Goal: Information Seeking & Learning: Understand process/instructions

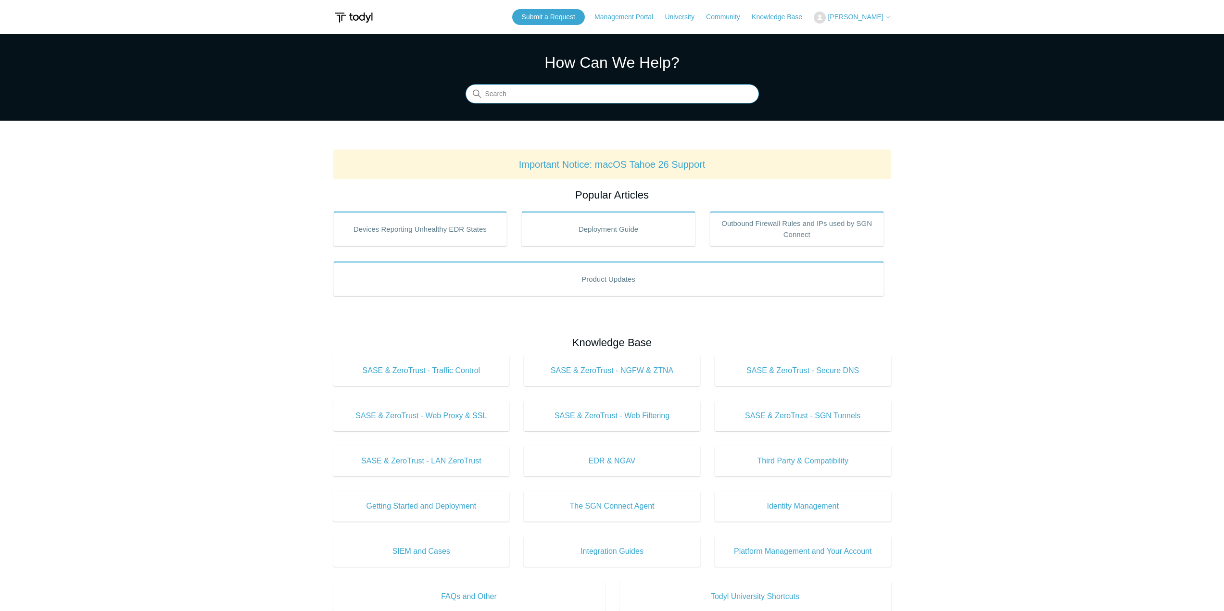
click at [547, 88] on input "Search" at bounding box center [611, 94] width 293 height 19
type input "elements"
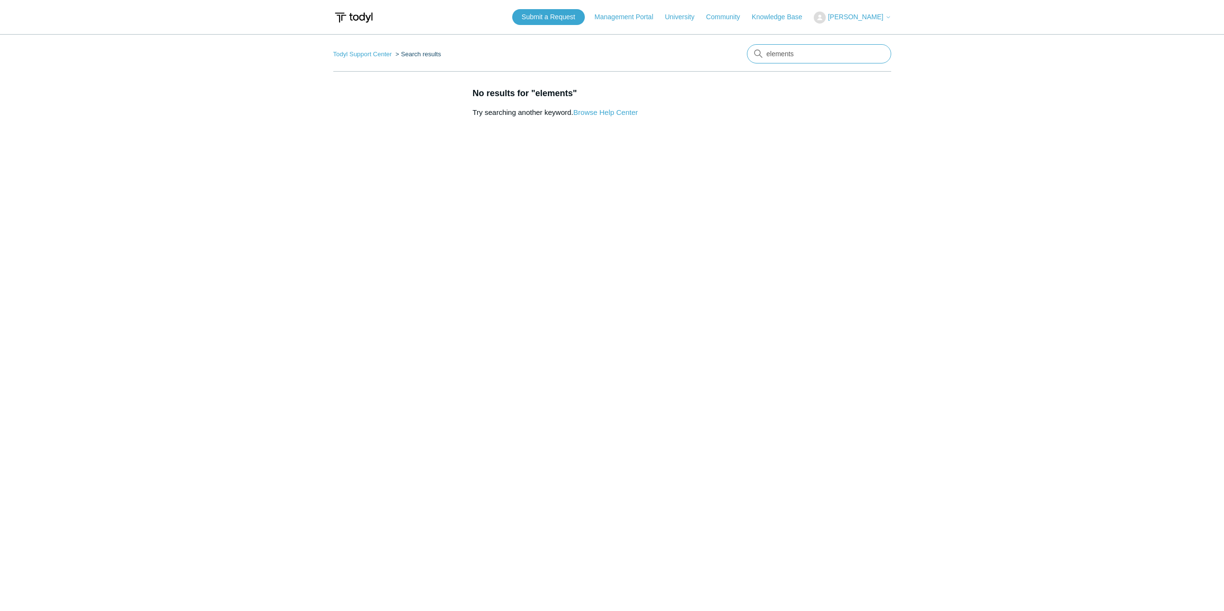
drag, startPoint x: 826, startPoint y: 52, endPoint x: 840, endPoint y: 48, distance: 15.5
click at [829, 51] on input "elements" at bounding box center [819, 53] width 144 height 19
type input "element"
drag, startPoint x: 810, startPoint y: 53, endPoint x: 693, endPoint y: 60, distance: 116.5
click at [695, 60] on nav "Todyl Support Center Search results element" at bounding box center [612, 57] width 558 height 27
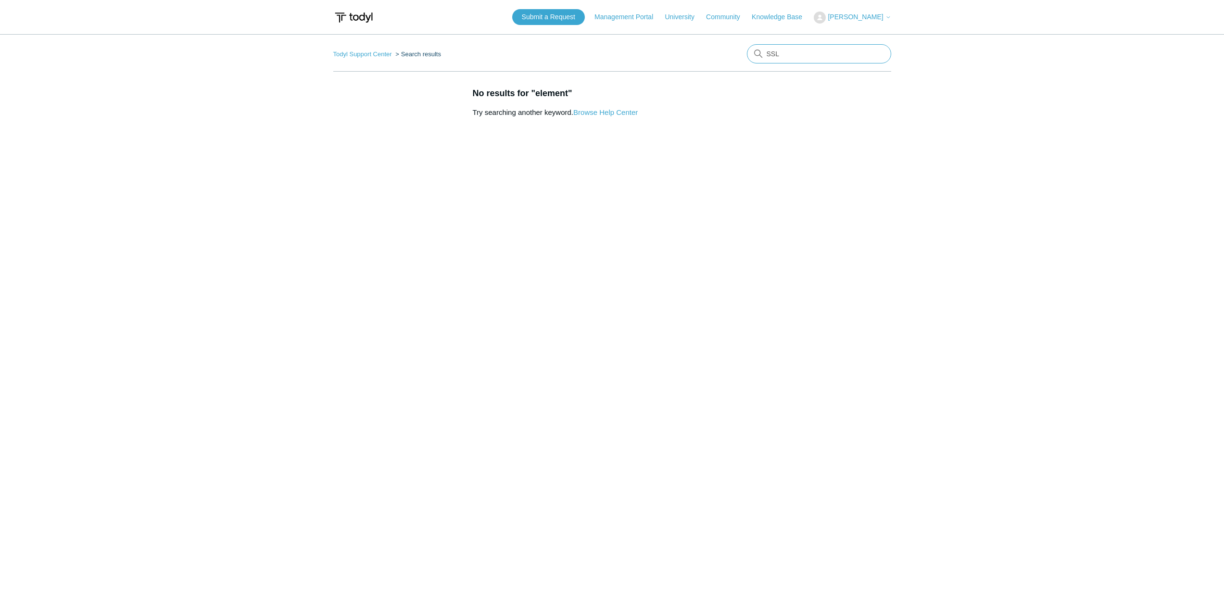
type input "SSL"
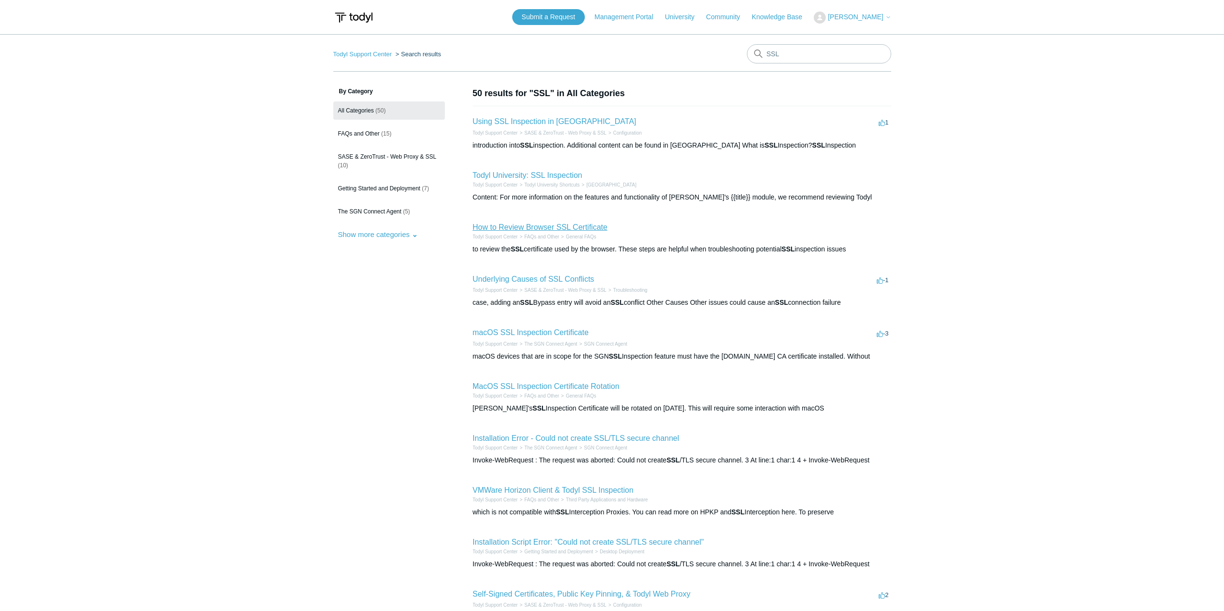
click at [553, 227] on link "How to Review Browser SSL Certificate" at bounding box center [540, 227] width 135 height 8
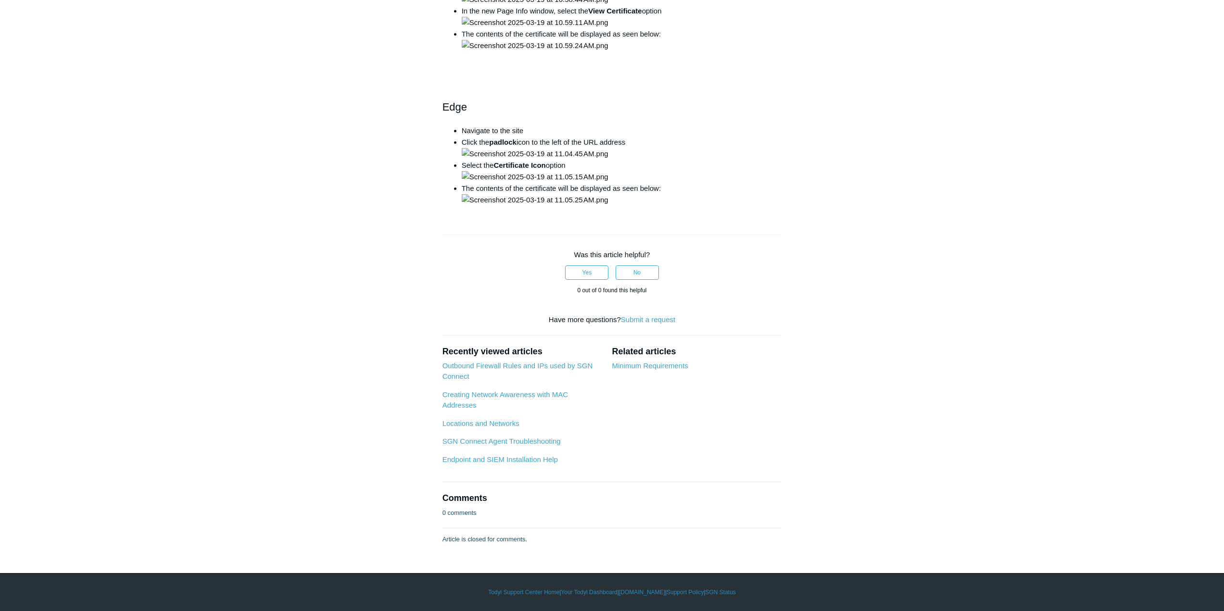
scroll to position [1827, 0]
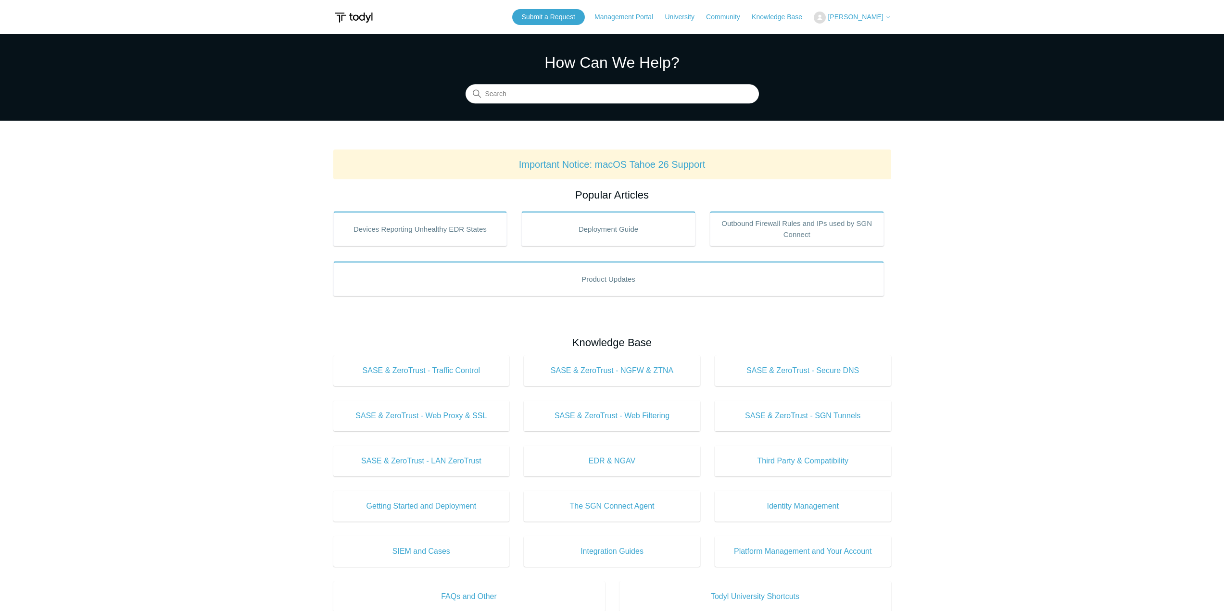
click at [872, 14] on span "[PERSON_NAME]" at bounding box center [854, 17] width 55 height 8
click at [841, 38] on link "My Support Requests" at bounding box center [861, 37] width 94 height 17
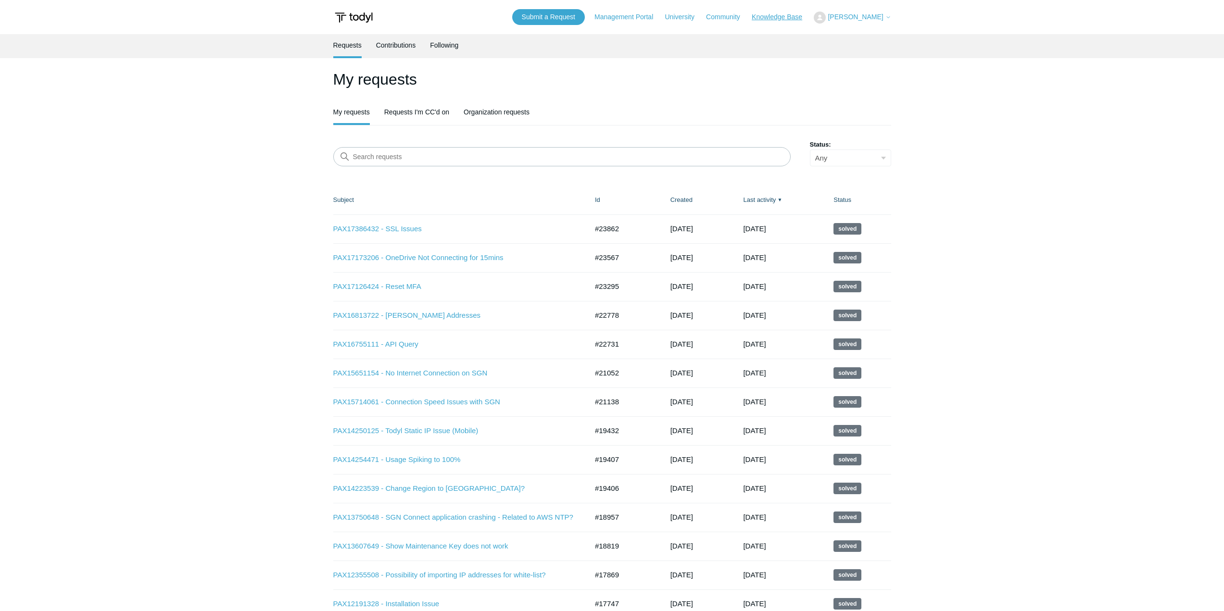
click at [790, 16] on link "Knowledge Base" at bounding box center [782, 17] width 60 height 10
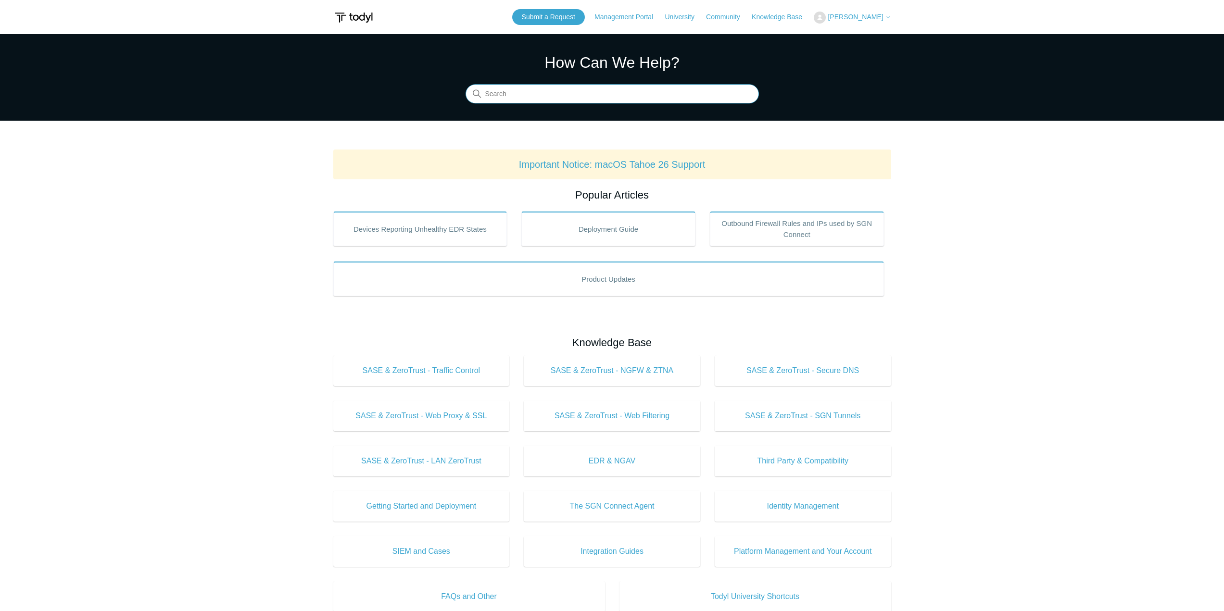
click at [604, 98] on input "Search" at bounding box center [611, 94] width 293 height 19
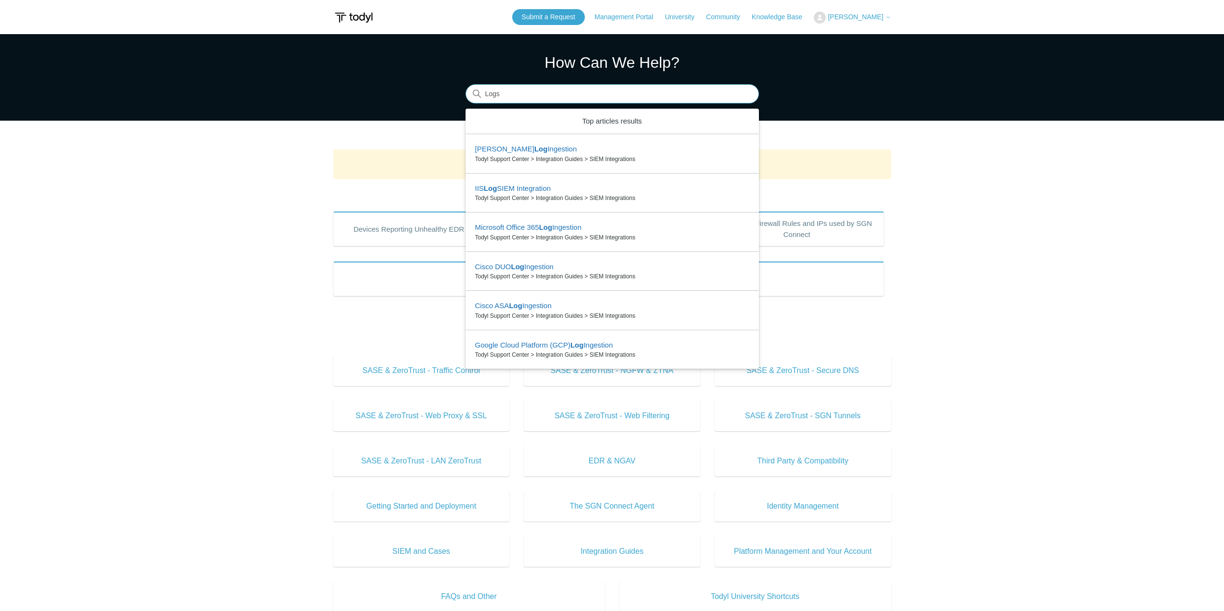
type input "Logs"
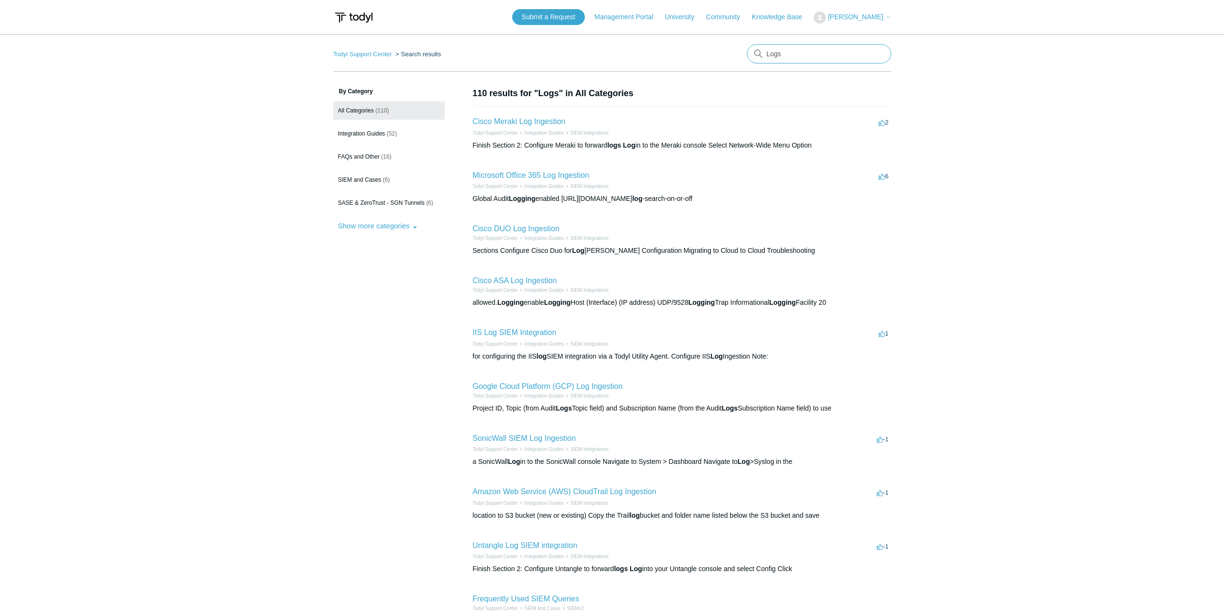
drag, startPoint x: 805, startPoint y: 55, endPoint x: 646, endPoint y: 52, distance: 159.2
click at [646, 52] on nav "Todyl Support Center Search results Logs" at bounding box center [612, 57] width 558 height 27
type input "sgn logs"
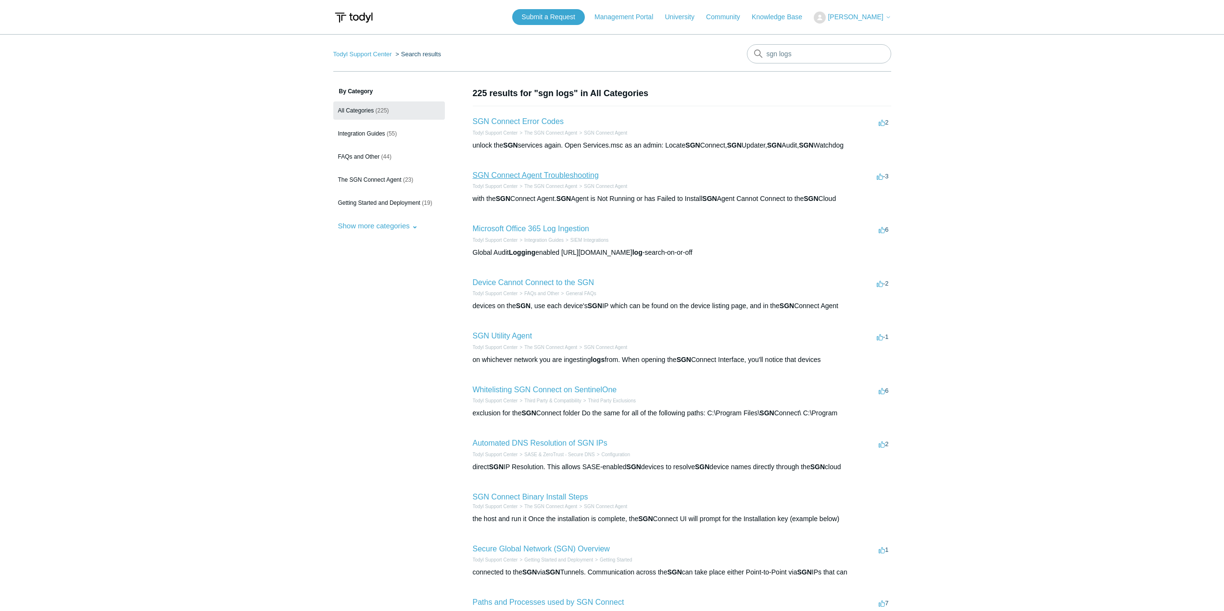
click at [547, 177] on link "SGN Connect Agent Troubleshooting" at bounding box center [536, 175] width 126 height 8
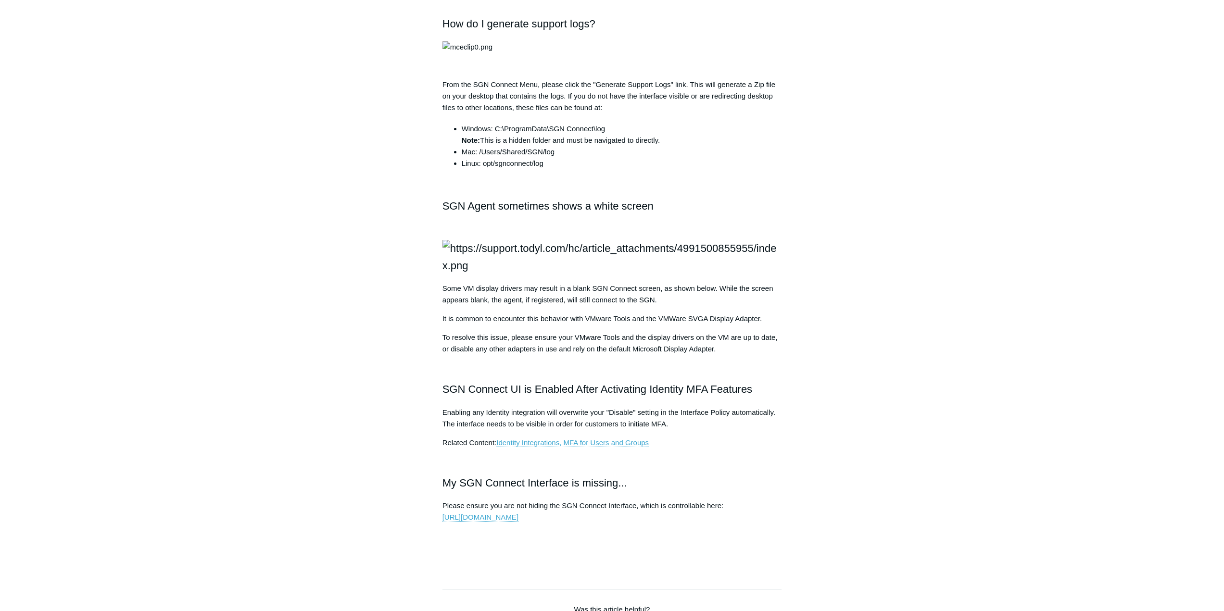
scroll to position [914, 0]
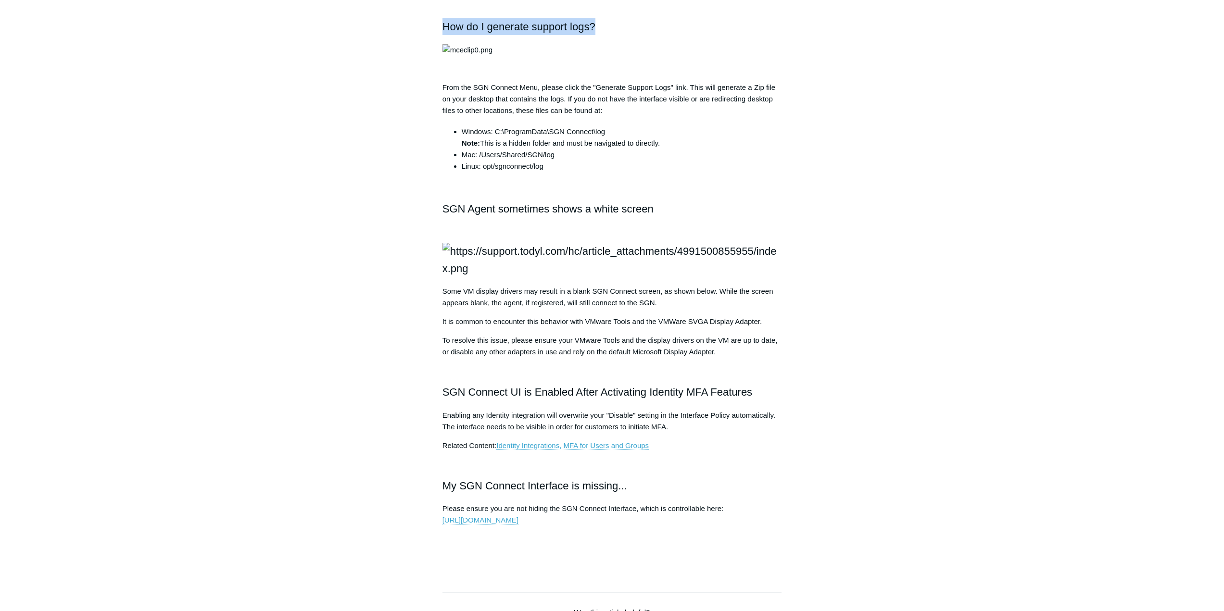
drag, startPoint x: 604, startPoint y: 25, endPoint x: 445, endPoint y: 27, distance: 159.6
click at [444, 26] on h2 "How do I generate support logs?" at bounding box center [611, 26] width 339 height 17
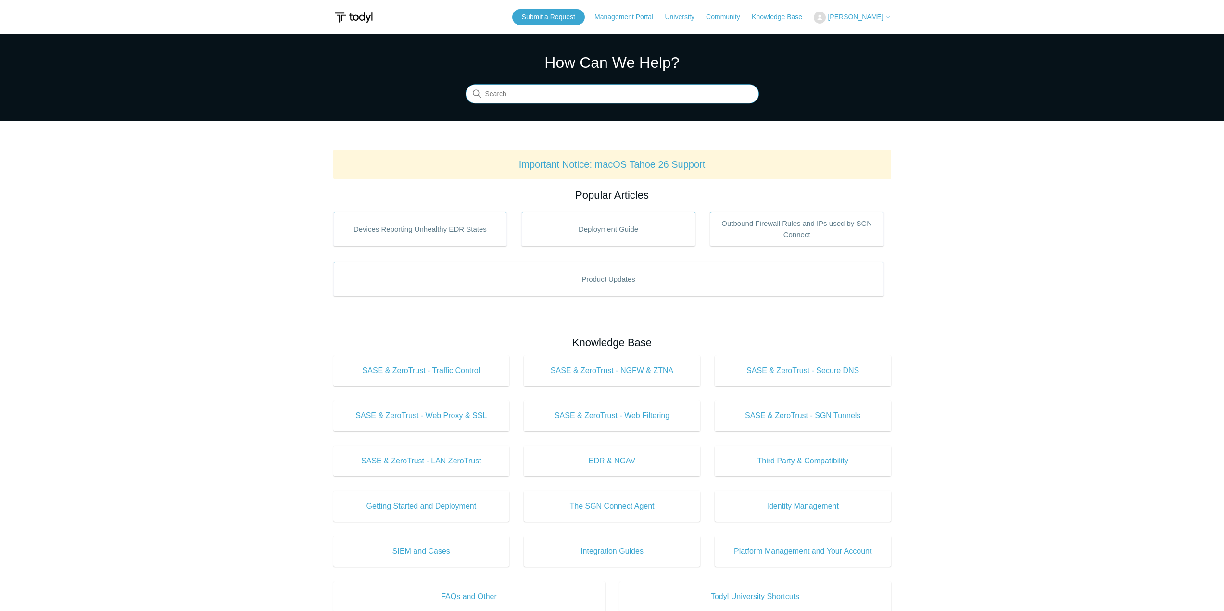
click at [650, 88] on input "Search" at bounding box center [611, 94] width 293 height 19
type input "block websit"
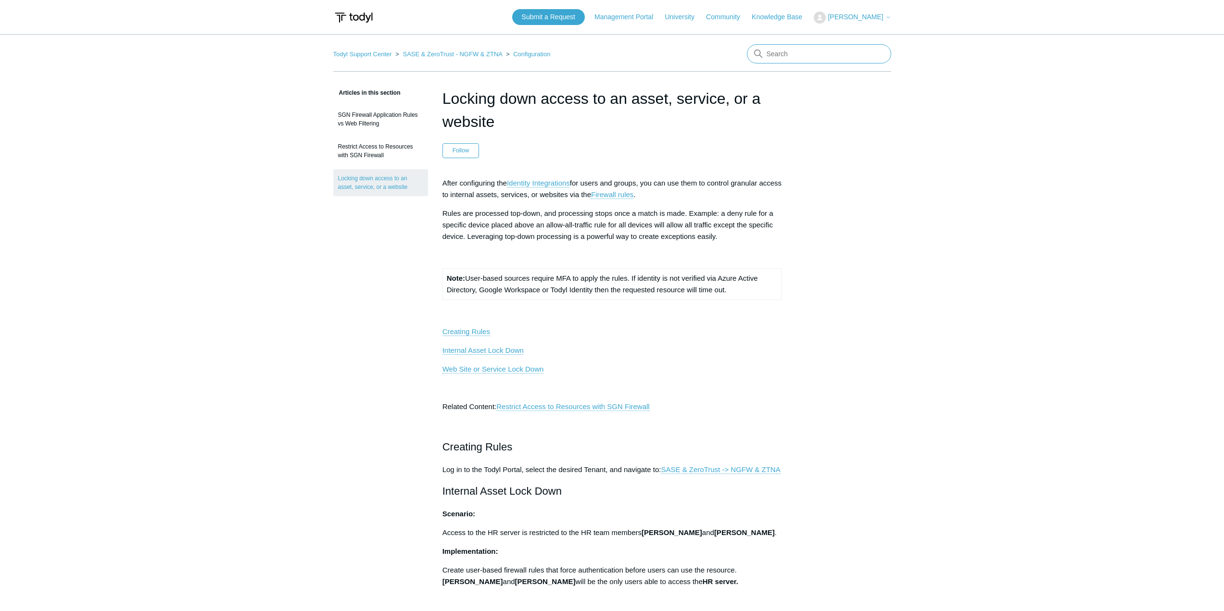
click at [820, 56] on input "Search" at bounding box center [819, 53] width 144 height 19
type input "allow"
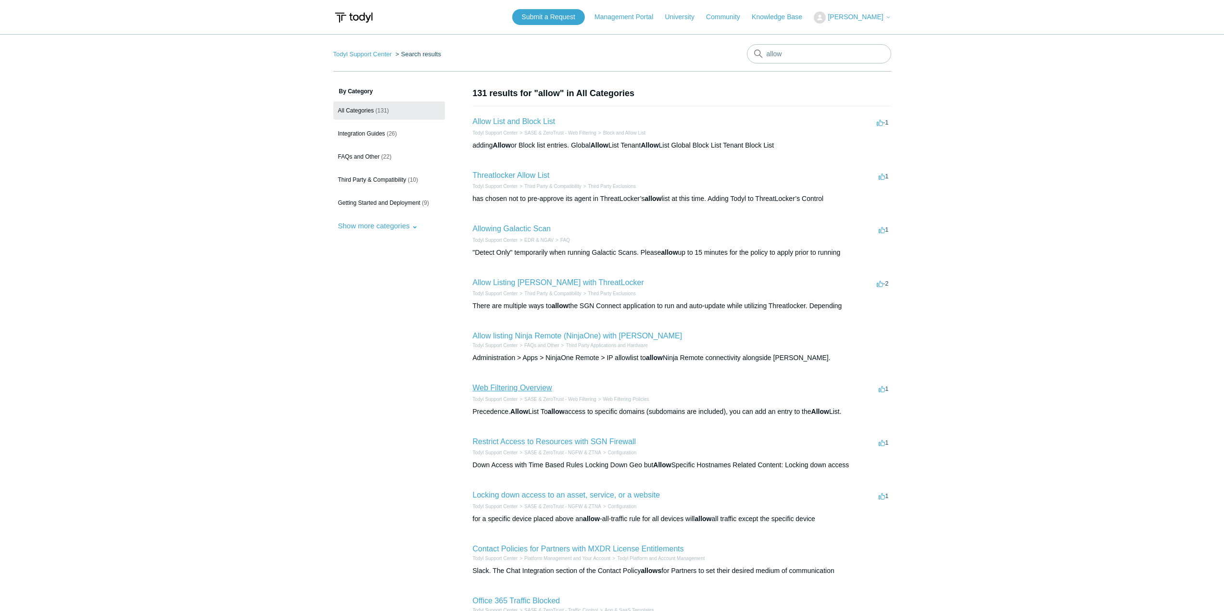
click at [535, 384] on link "Web Filtering Overview" at bounding box center [512, 388] width 79 height 8
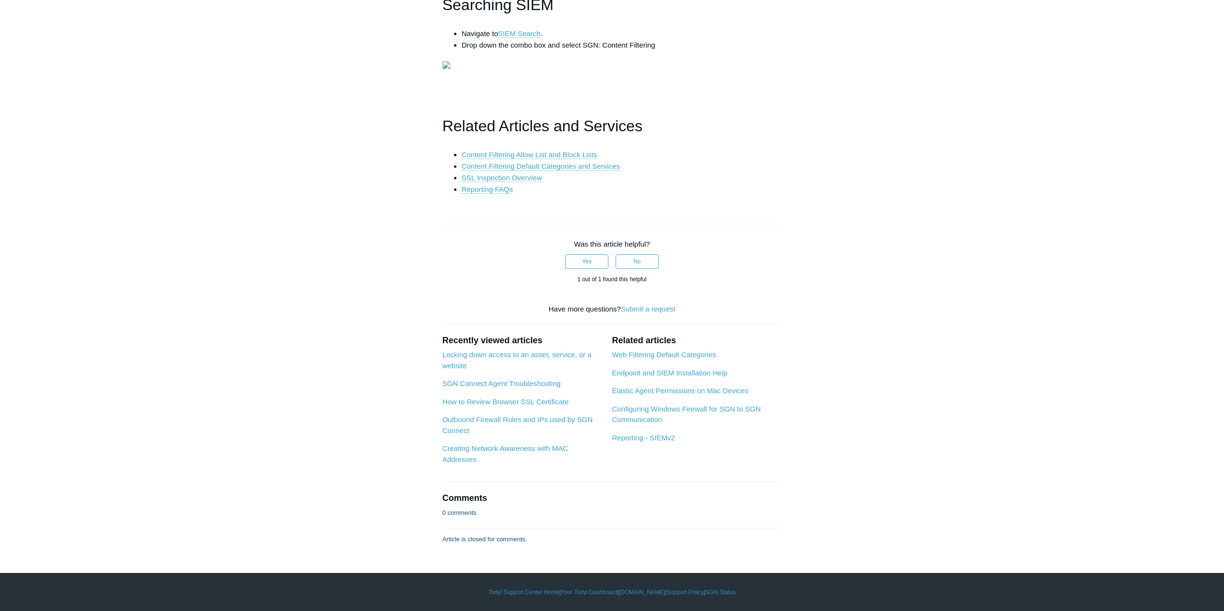
scroll to position [1923, 0]
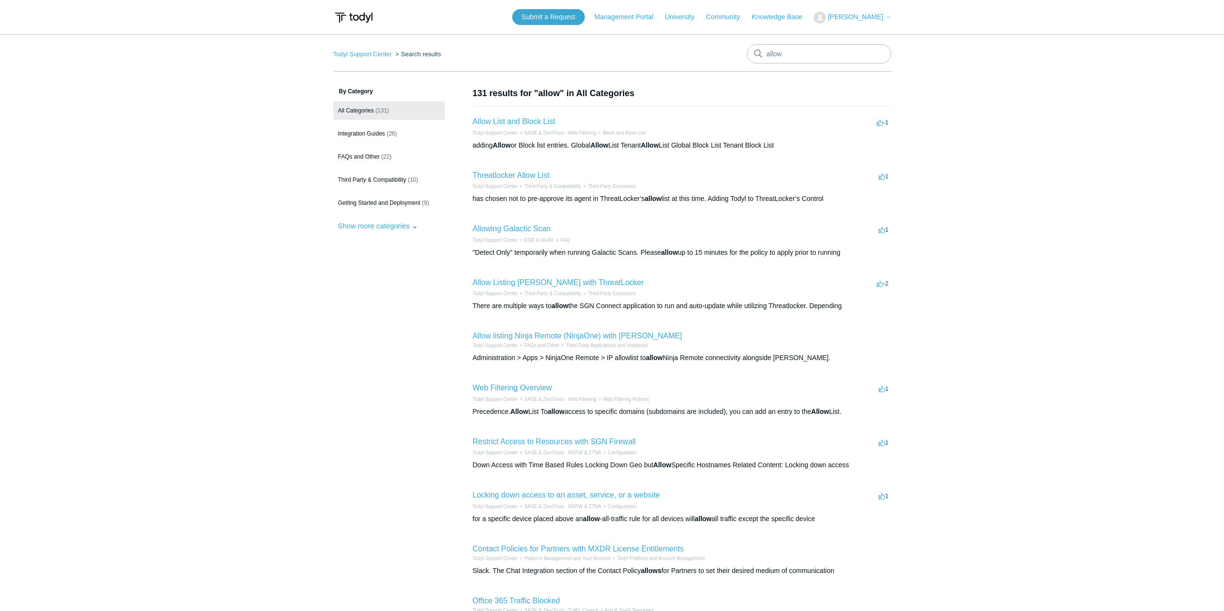
click at [533, 126] on h2 "Allow List and Block List" at bounding box center [514, 122] width 83 height 12
click at [532, 125] on link "Allow List and Block List" at bounding box center [514, 121] width 83 height 8
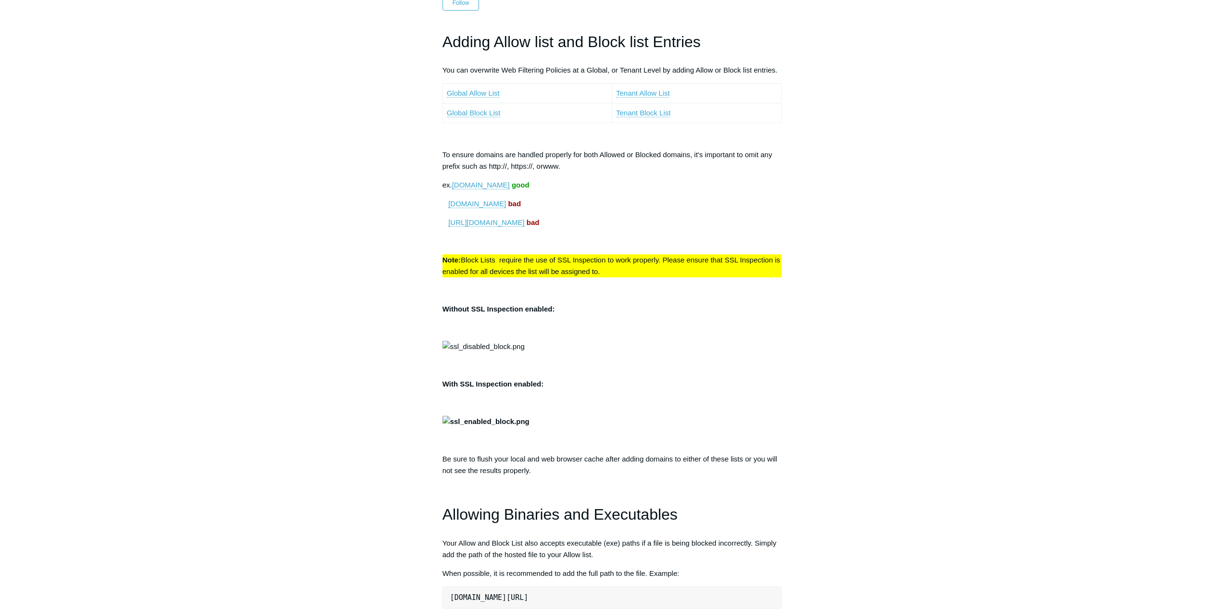
scroll to position [144, 0]
